Goal: Transaction & Acquisition: Purchase product/service

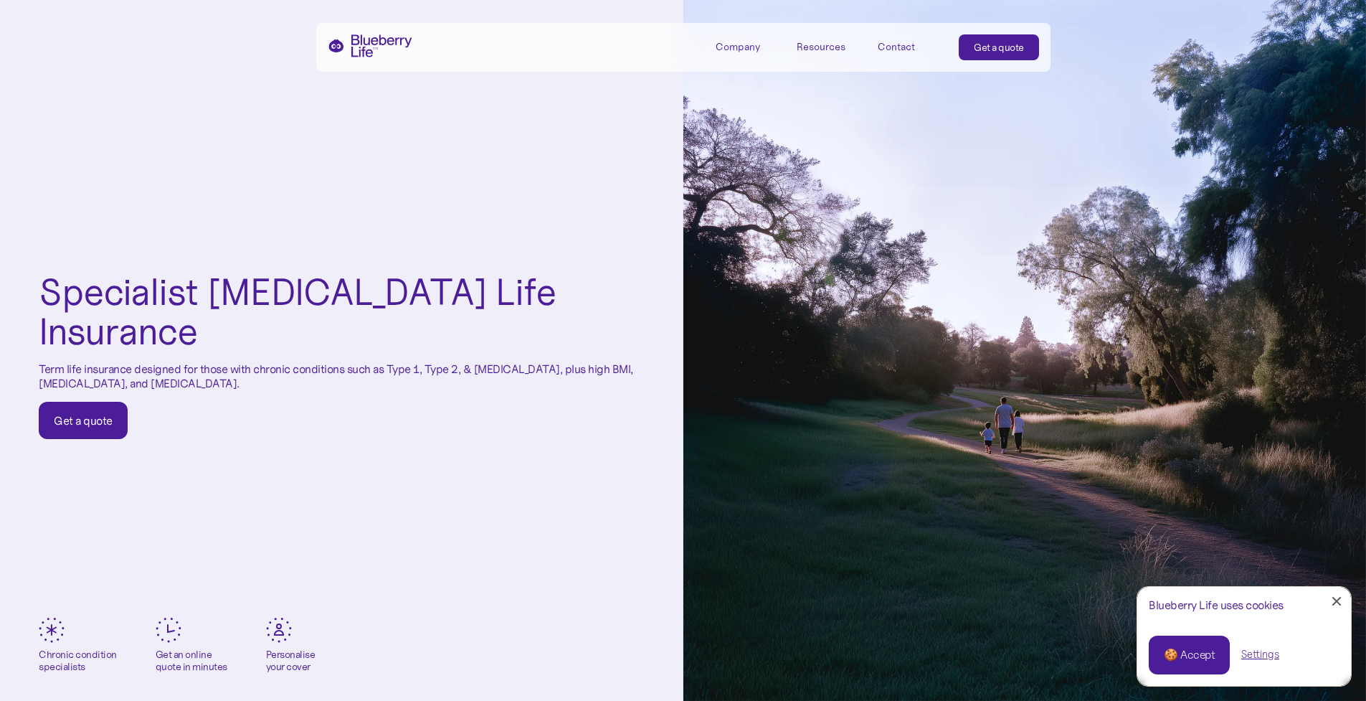
click at [113, 403] on link "Get a quote" at bounding box center [83, 420] width 89 height 37
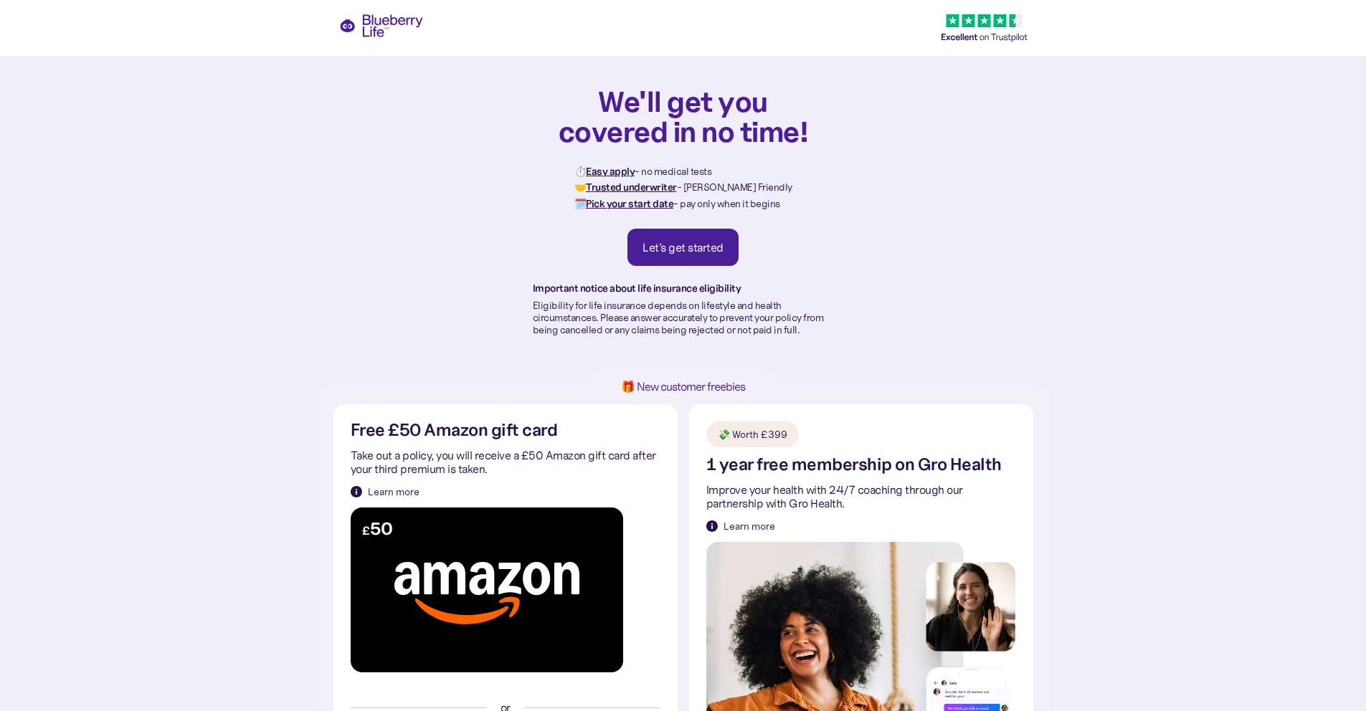
click at [645, 247] on div "Let's get started" at bounding box center [683, 247] width 81 height 14
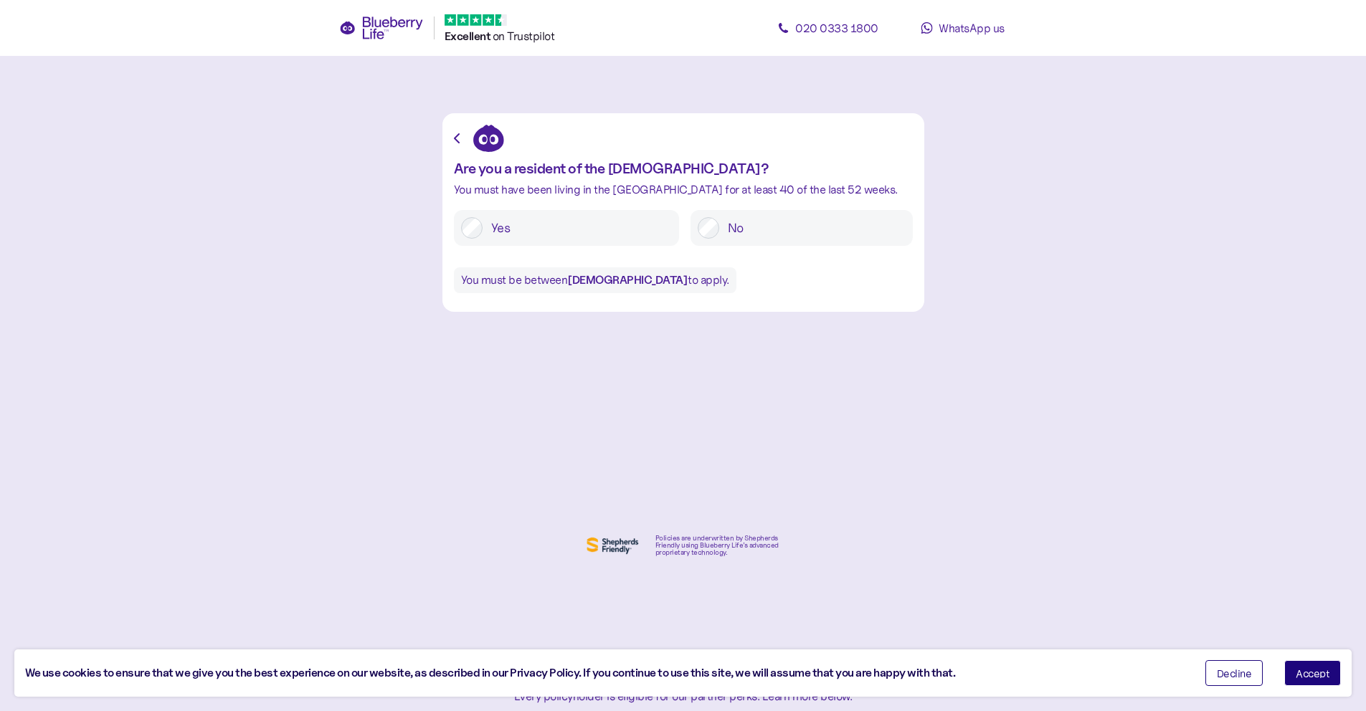
click at [628, 240] on div "Yes" at bounding box center [566, 228] width 225 height 36
click at [618, 235] on label "Yes" at bounding box center [577, 228] width 189 height 22
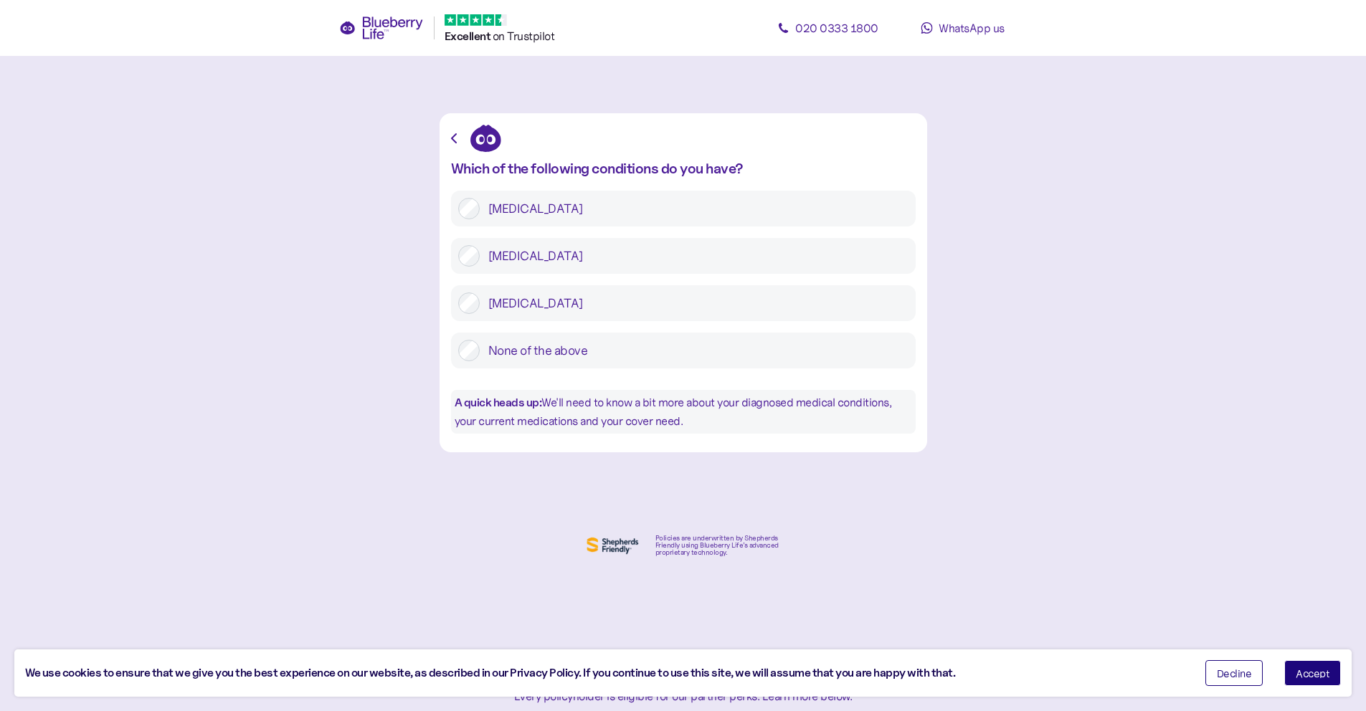
click at [664, 354] on label "None of the above" at bounding box center [694, 351] width 429 height 22
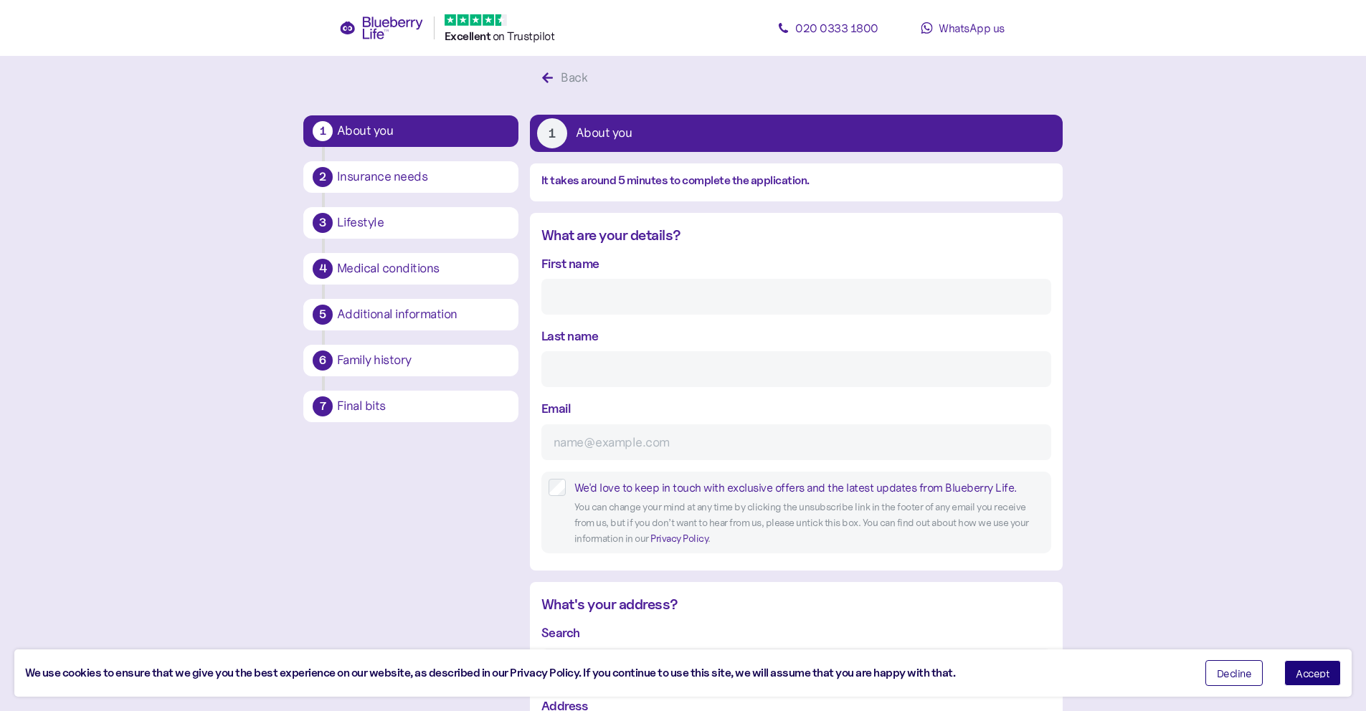
scroll to position [27, 0]
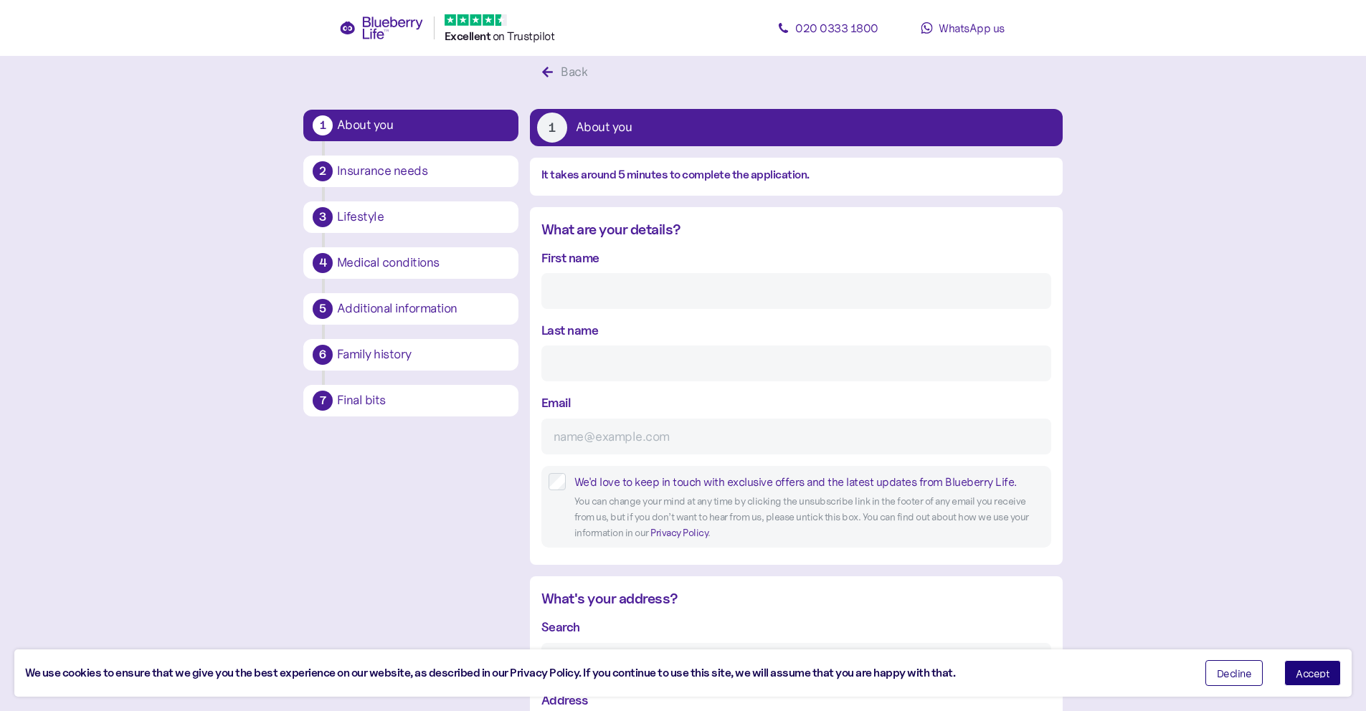
click at [458, 184] on button "2 Insurance needs" at bounding box center [410, 172] width 215 height 32
click at [415, 174] on div "Insurance needs" at bounding box center [423, 171] width 172 height 13
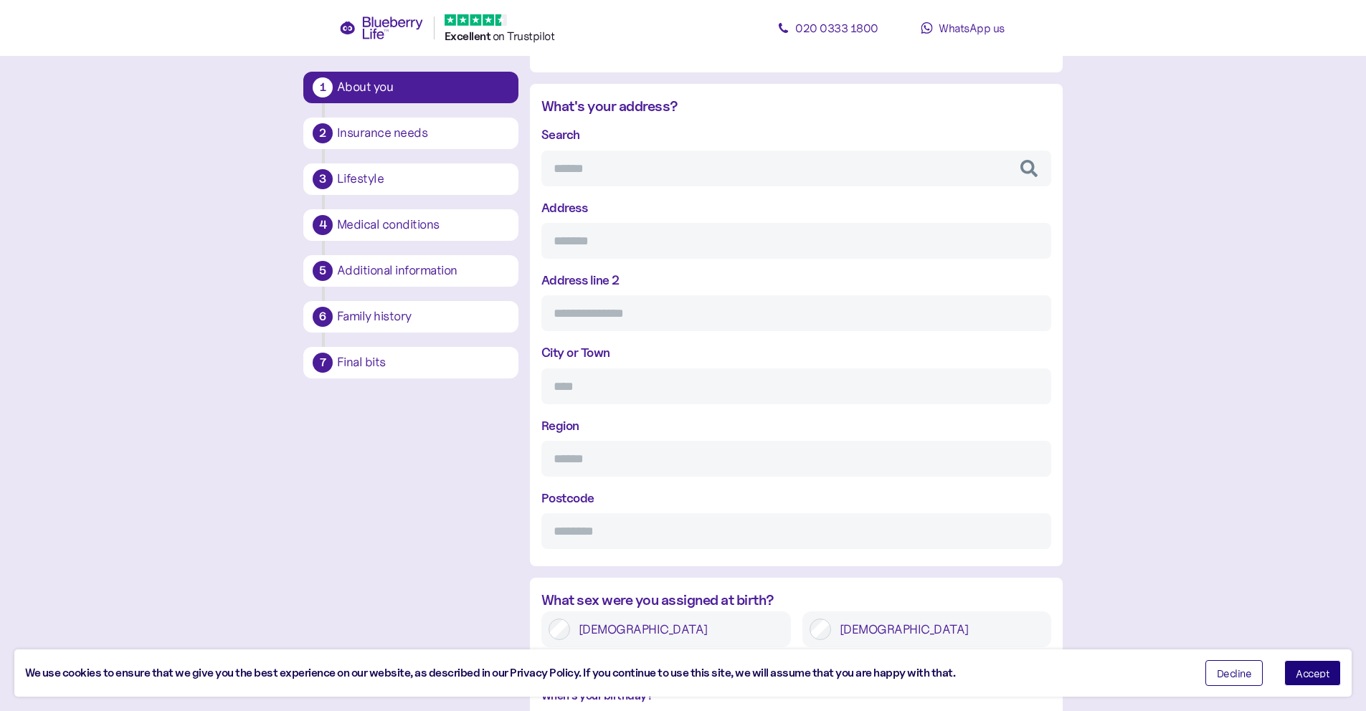
scroll to position [1072, 0]
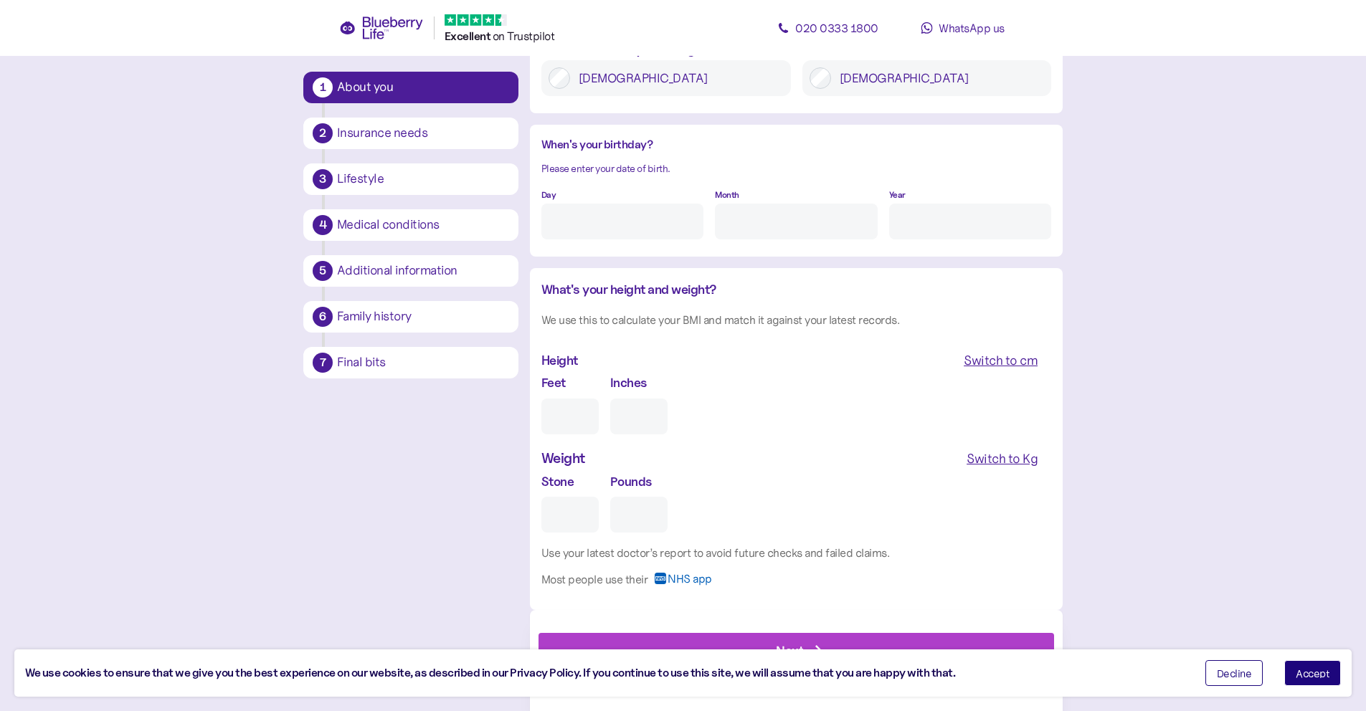
click at [994, 356] on div "Switch to cm" at bounding box center [1001, 361] width 74 height 20
click at [998, 456] on div "Switch to Kg" at bounding box center [1002, 459] width 71 height 20
